Goal: Use online tool/utility: Utilize a website feature to perform a specific function

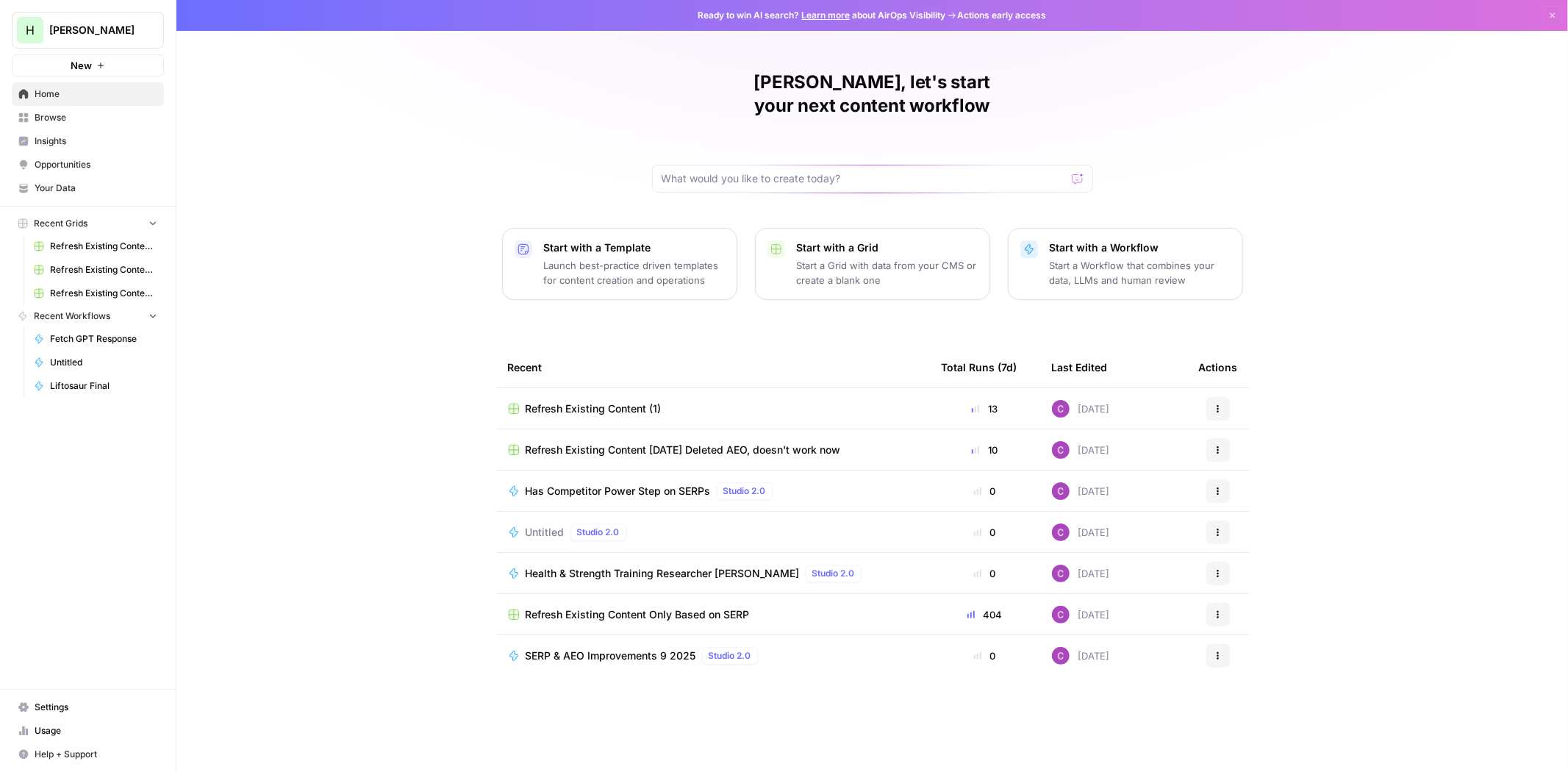
click at [57, 112] on span "Browse" at bounding box center [96, 117] width 123 height 13
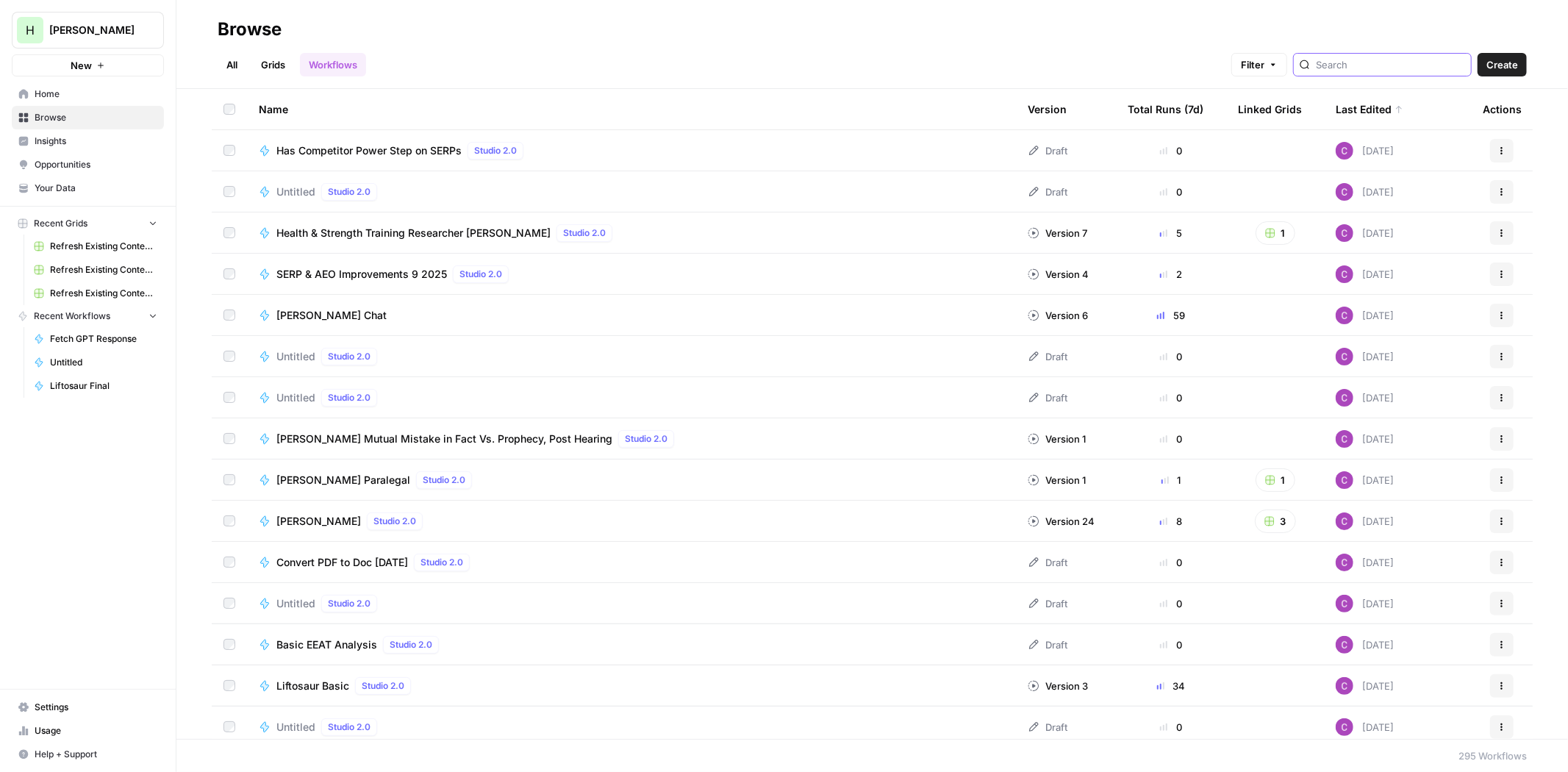
click at [1356, 60] on input "search" at bounding box center [1390, 64] width 150 height 15
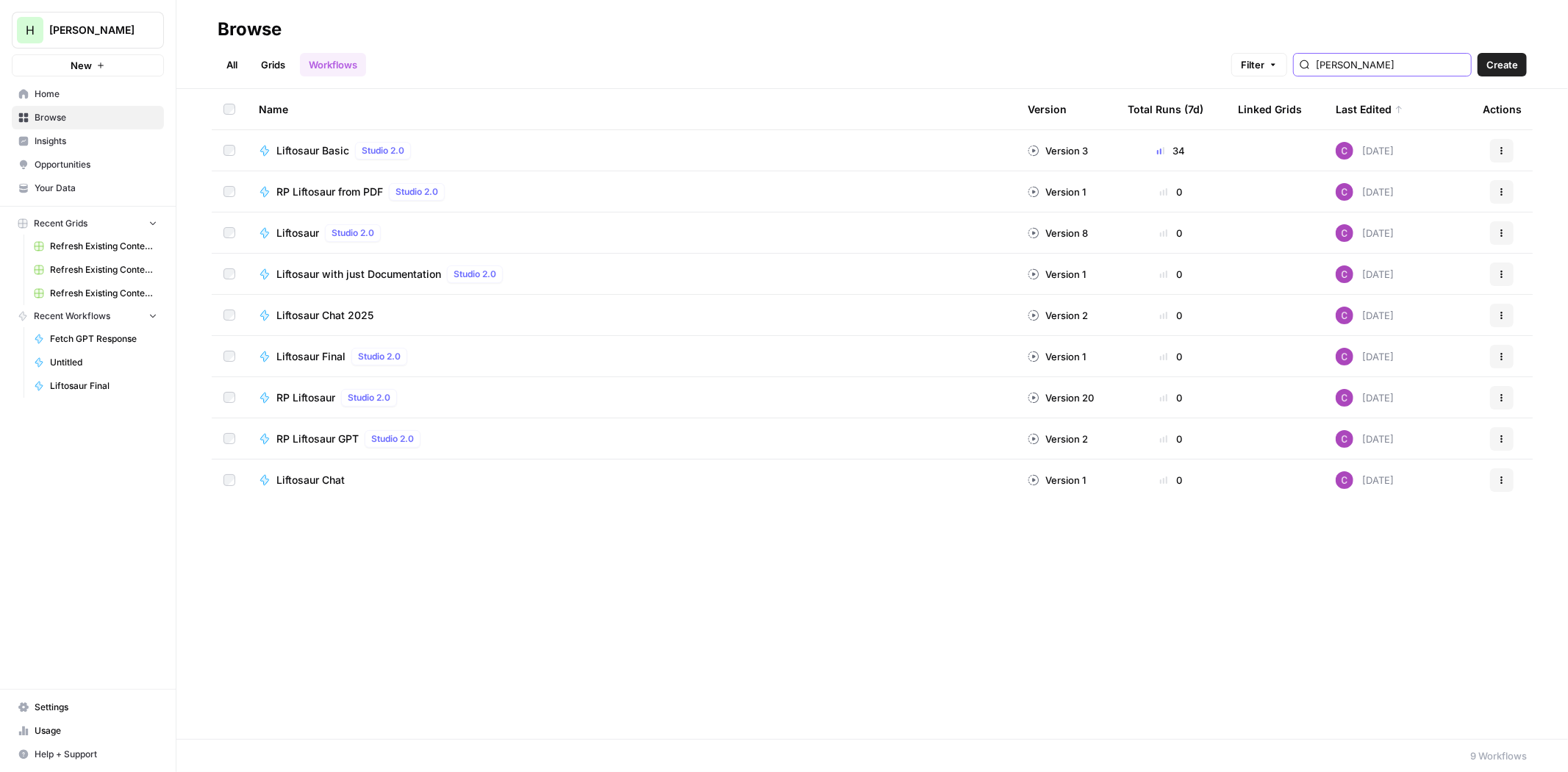
type input "[PERSON_NAME]"
click at [320, 153] on span "Liftosaur Basic" at bounding box center [312, 151] width 72 height 15
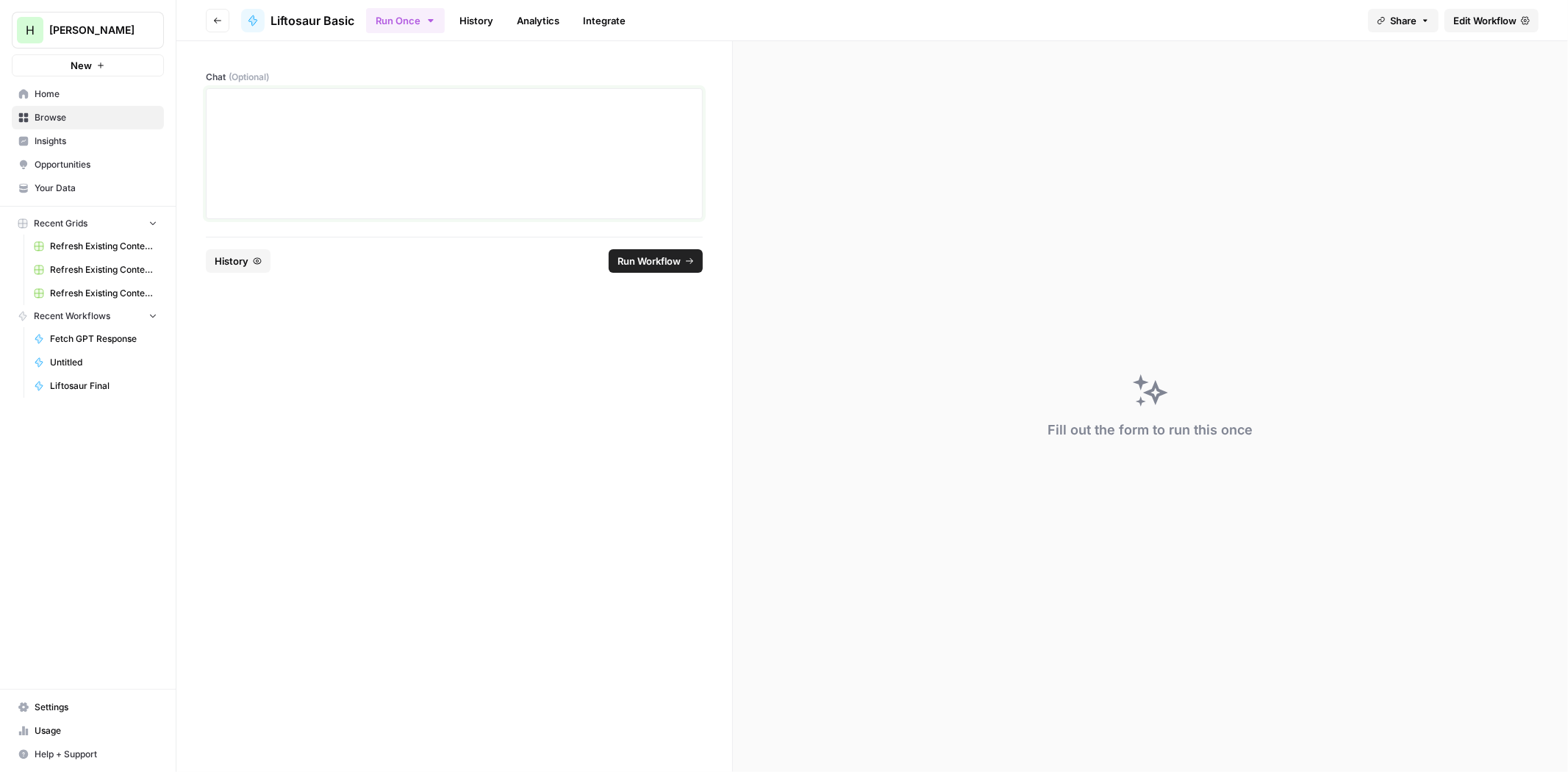
click at [346, 135] on div at bounding box center [454, 154] width 478 height 118
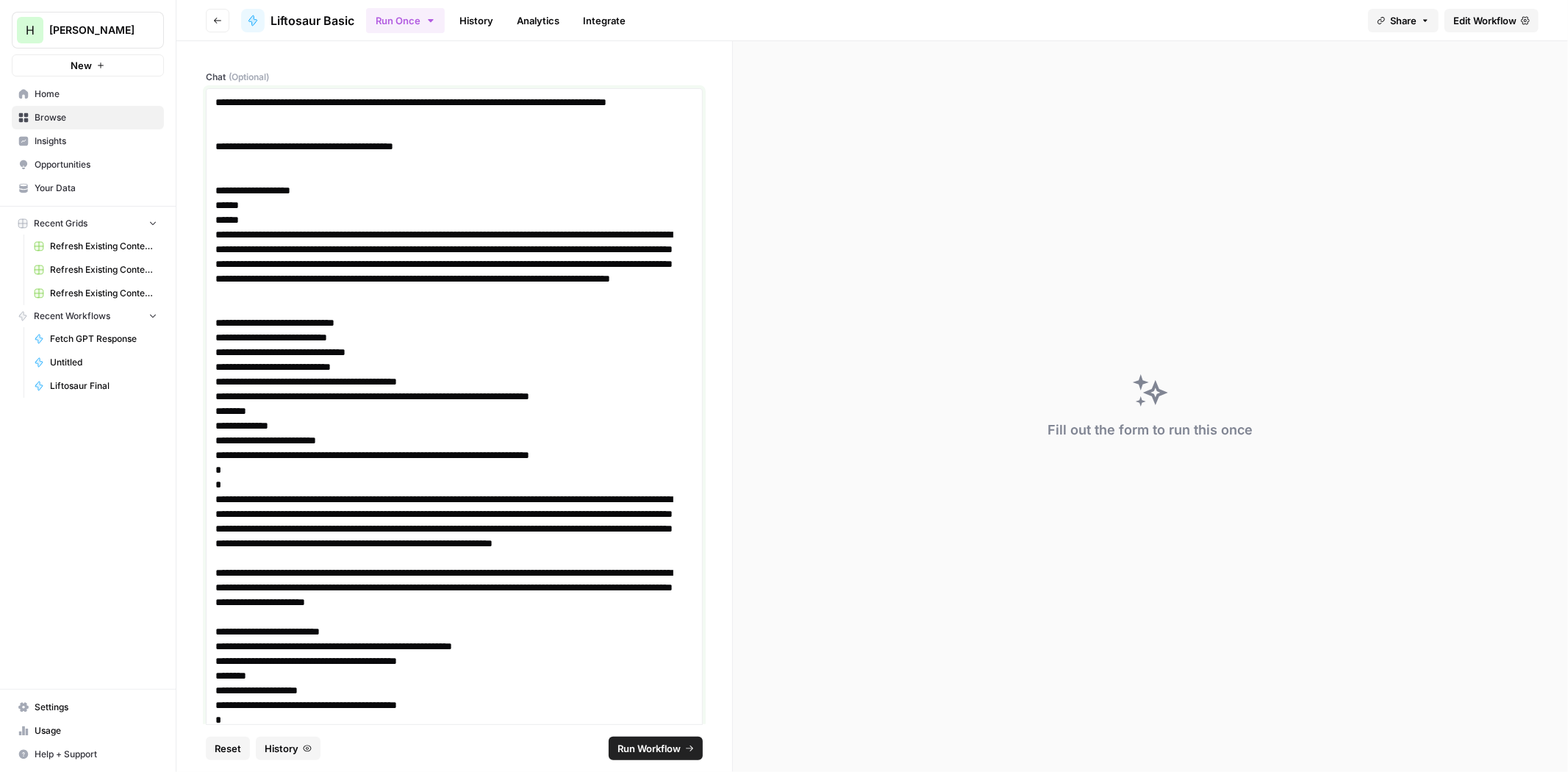
click at [429, 141] on p "**********" at bounding box center [447, 146] width 465 height 15
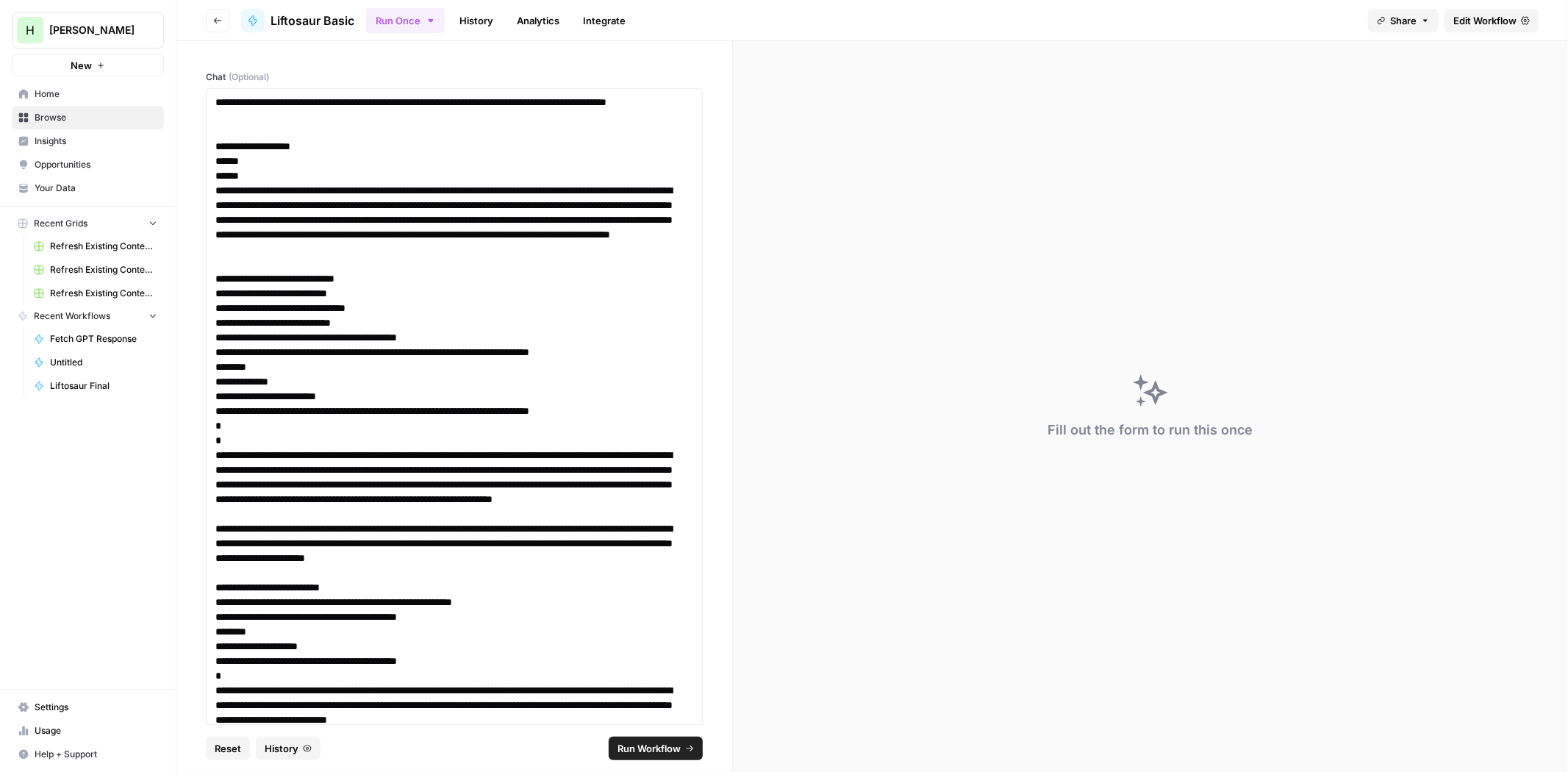
click at [655, 739] on button "Run Workflow" at bounding box center [655, 748] width 94 height 24
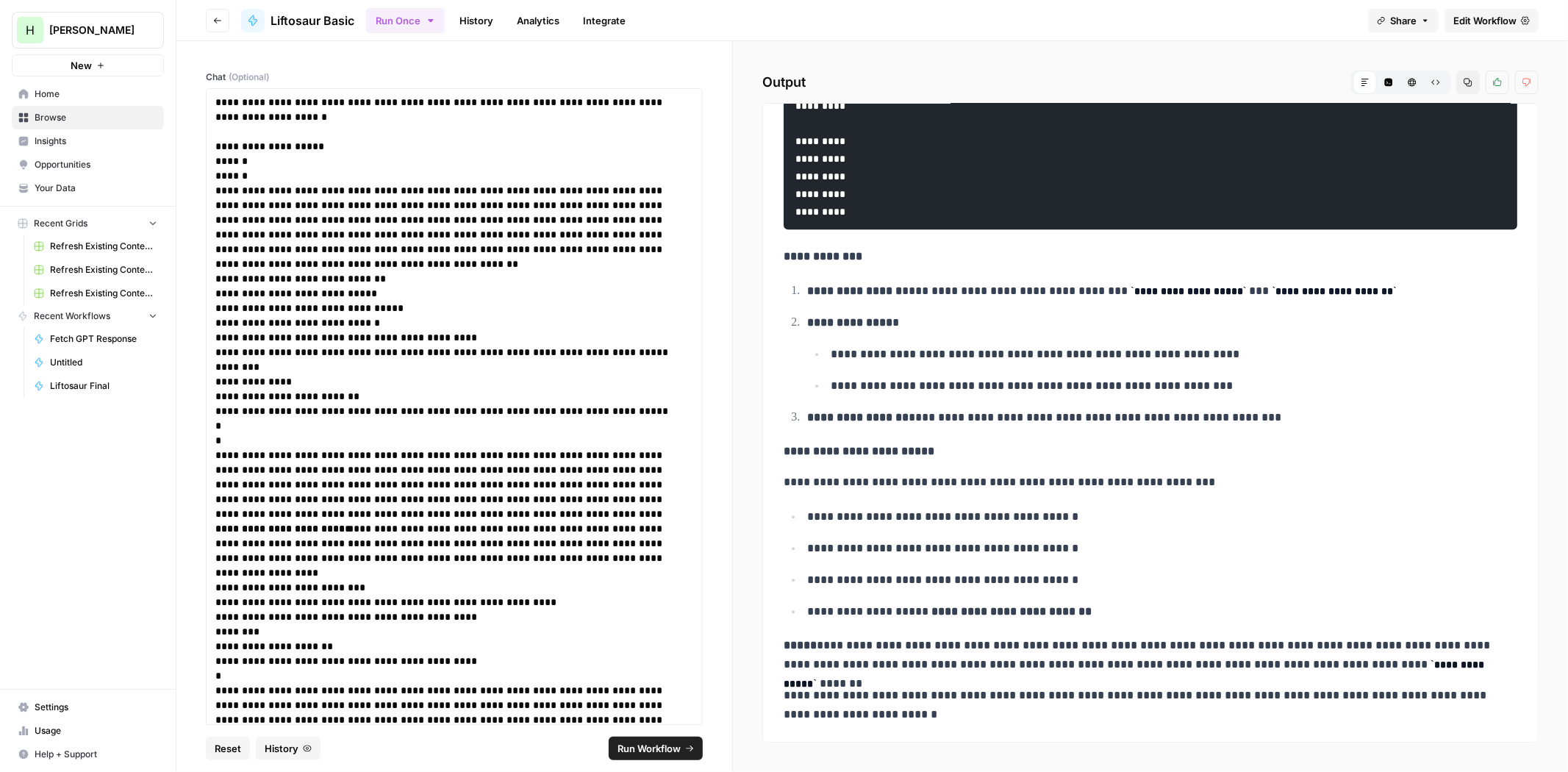
scroll to position [3796, 0]
